Goal: Navigation & Orientation: Find specific page/section

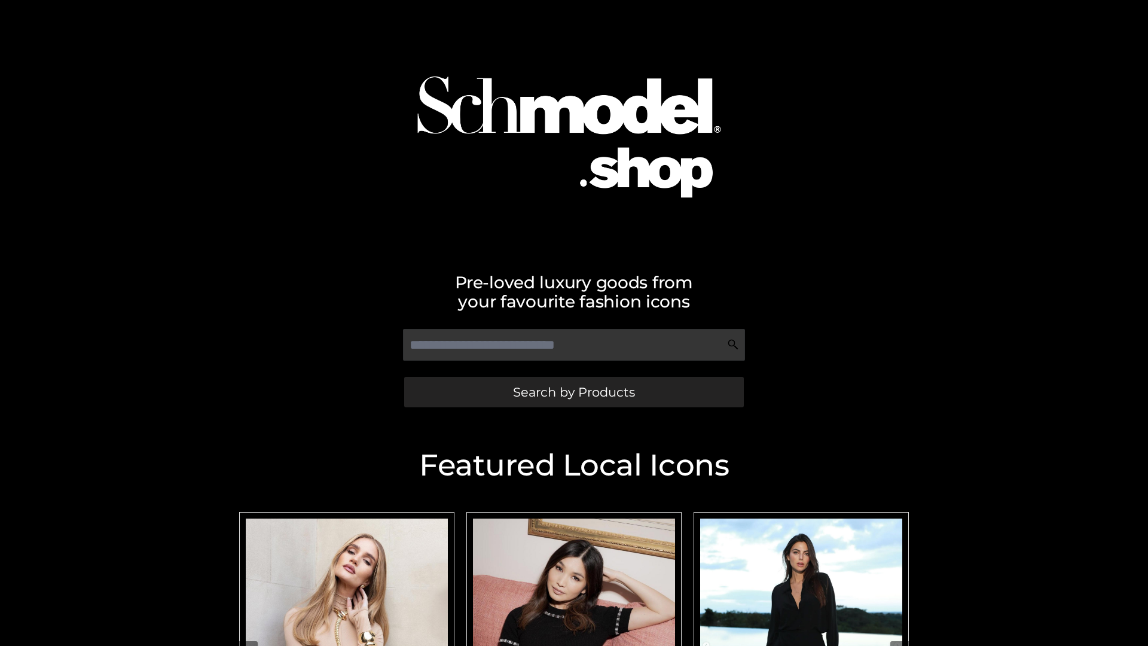
click at [573, 392] on span "Search by Products" at bounding box center [574, 392] width 122 height 13
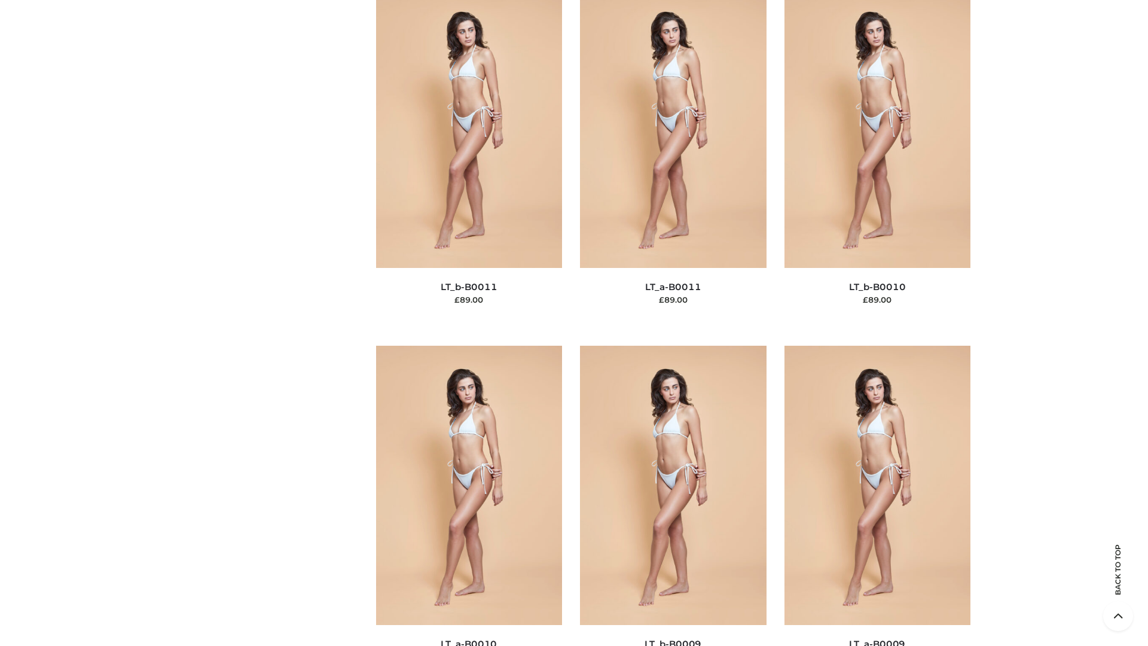
scroll to position [5368, 0]
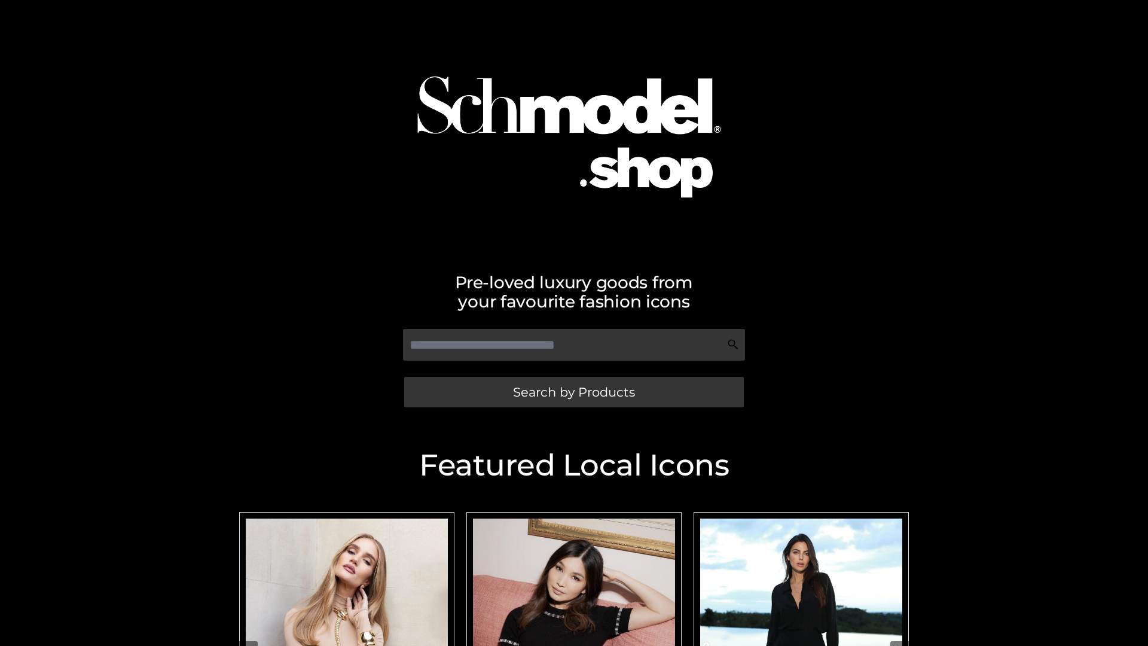
click at [573, 392] on span "Search by Products" at bounding box center [574, 392] width 122 height 13
